Goal: Task Accomplishment & Management: Use online tool/utility

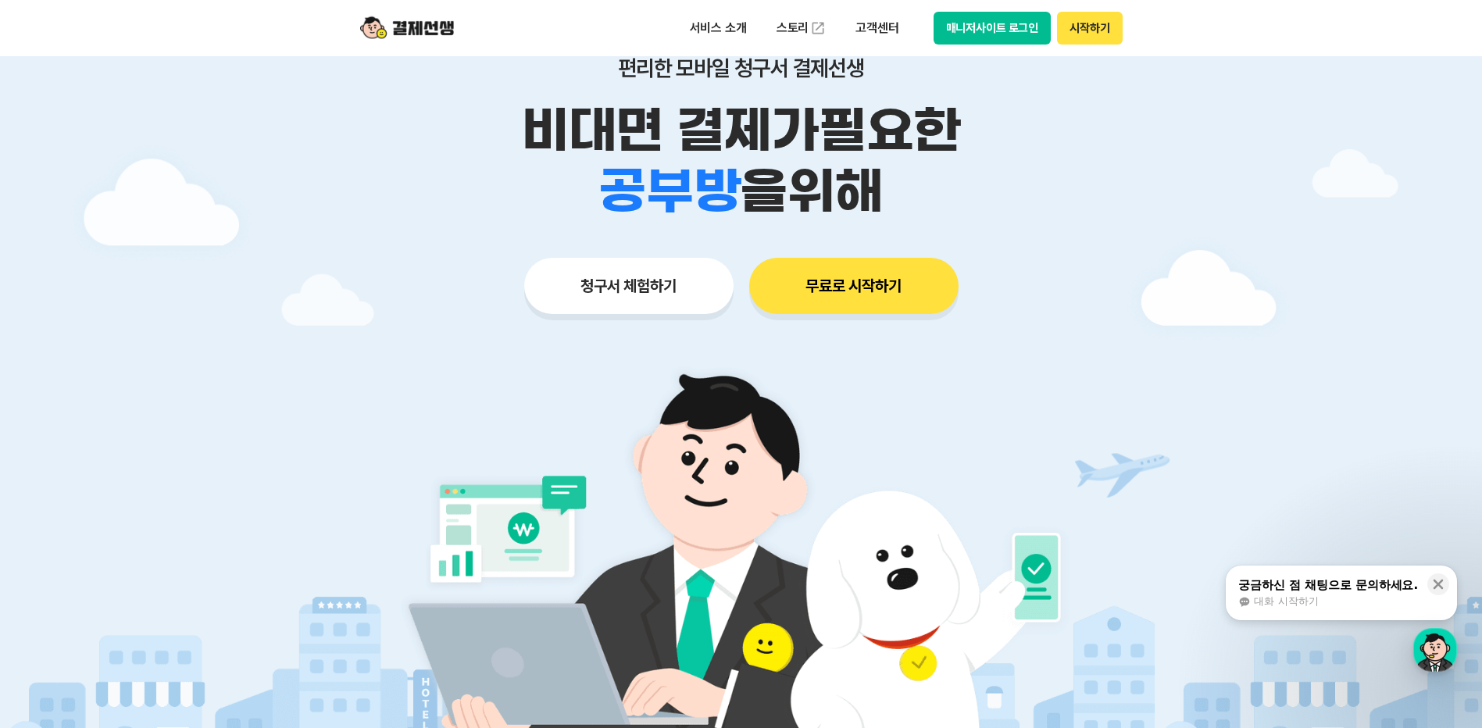
scroll to position [78, 0]
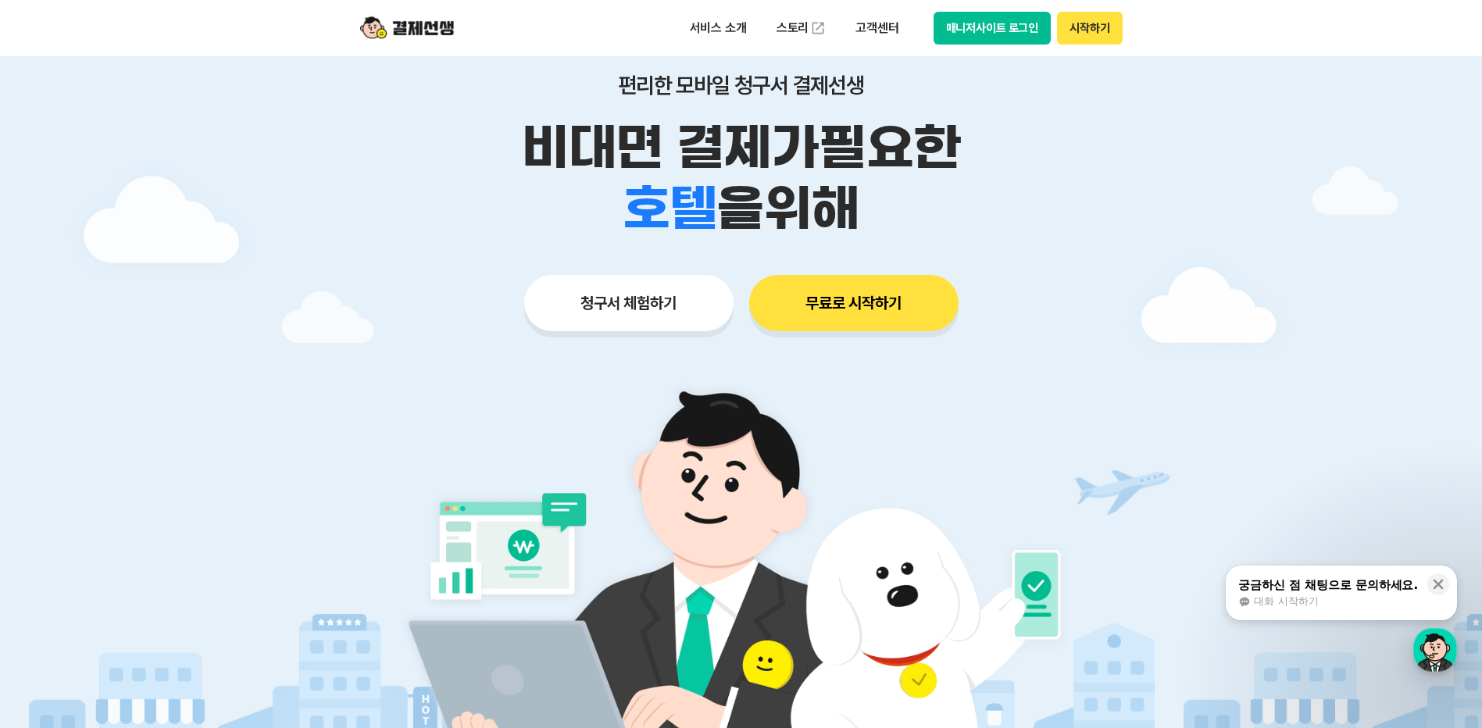
click at [650, 307] on button "청구서 체험하기" at bounding box center [628, 303] width 209 height 56
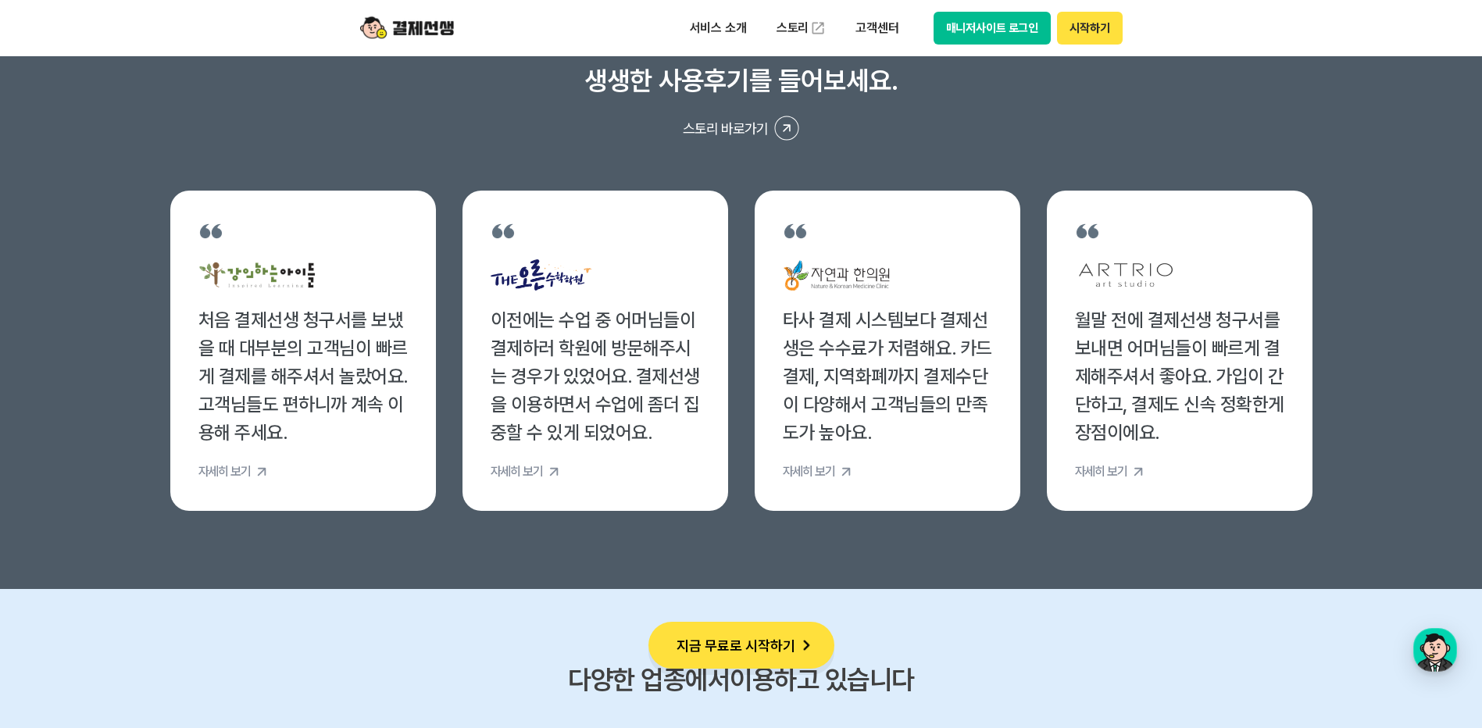
scroll to position [5937, 0]
